Goal: Unclear: Browse casually

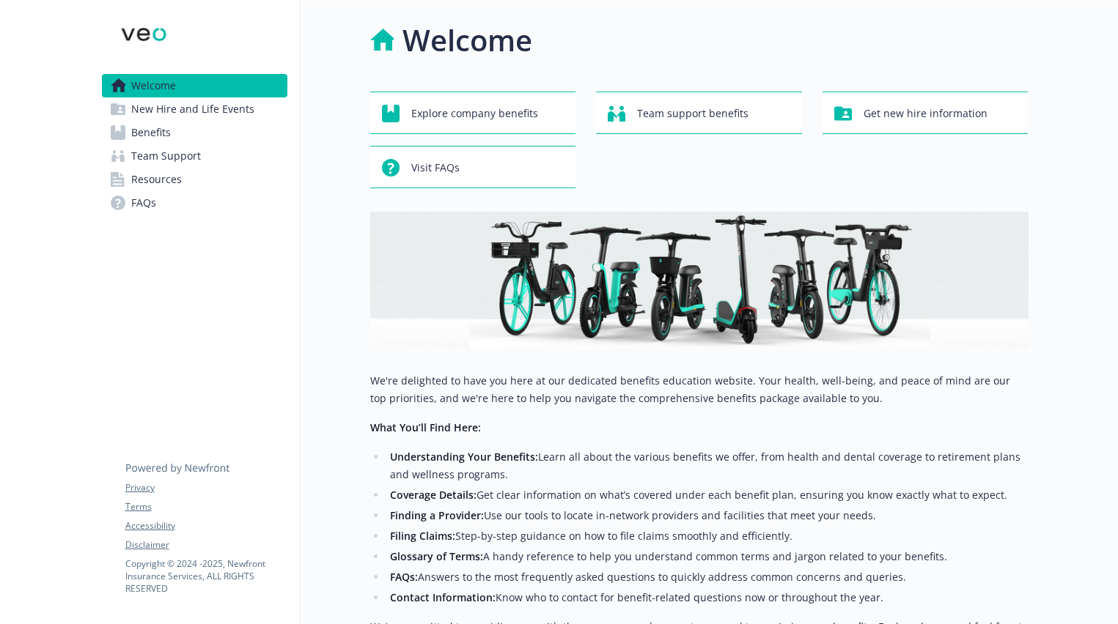
click at [1069, 368] on div at bounding box center [1073, 395] width 90 height 789
